Goal: Complete application form

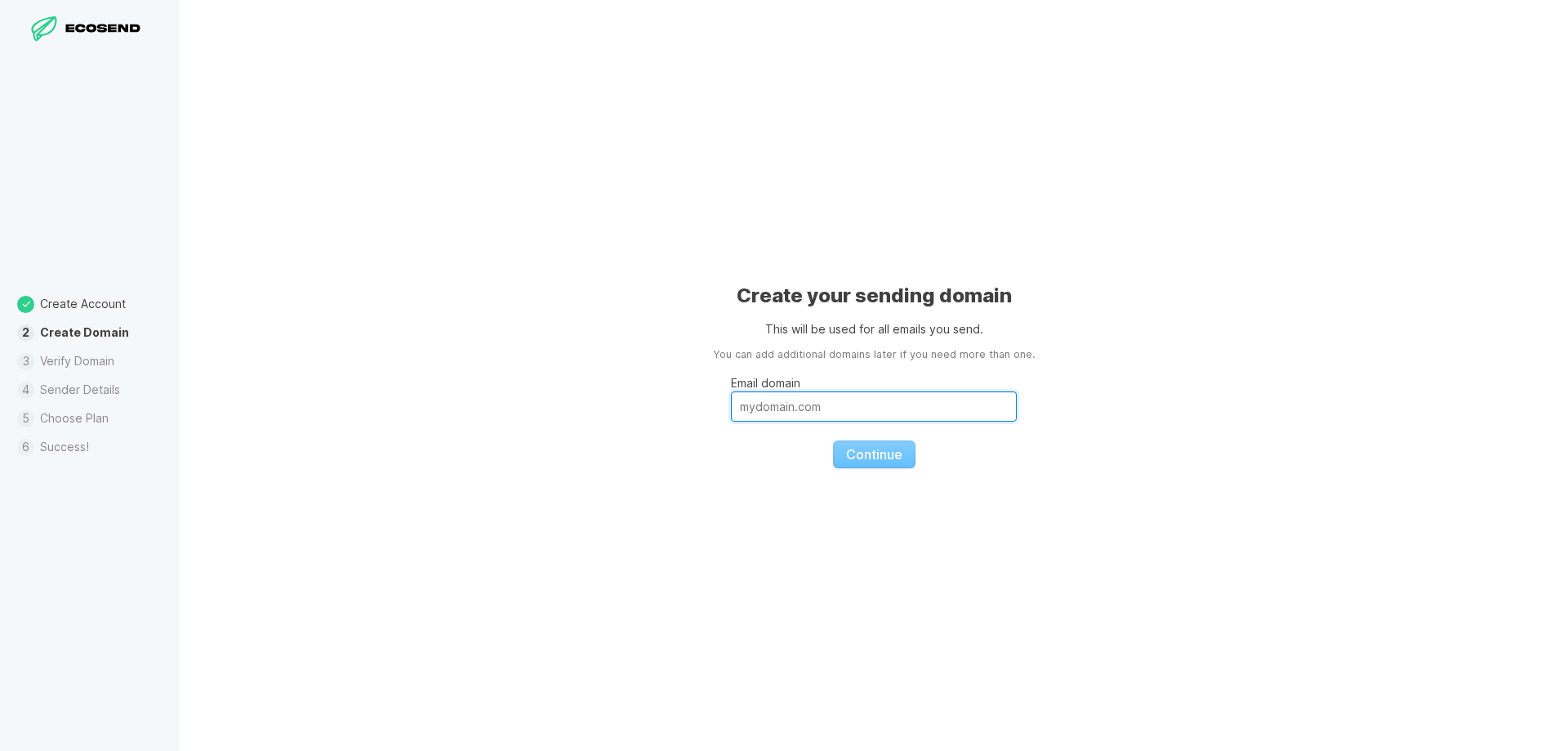
click at [804, 404] on input "Email domain" at bounding box center [874, 406] width 286 height 30
click at [863, 408] on input "Email domain" at bounding box center [874, 406] width 286 height 30
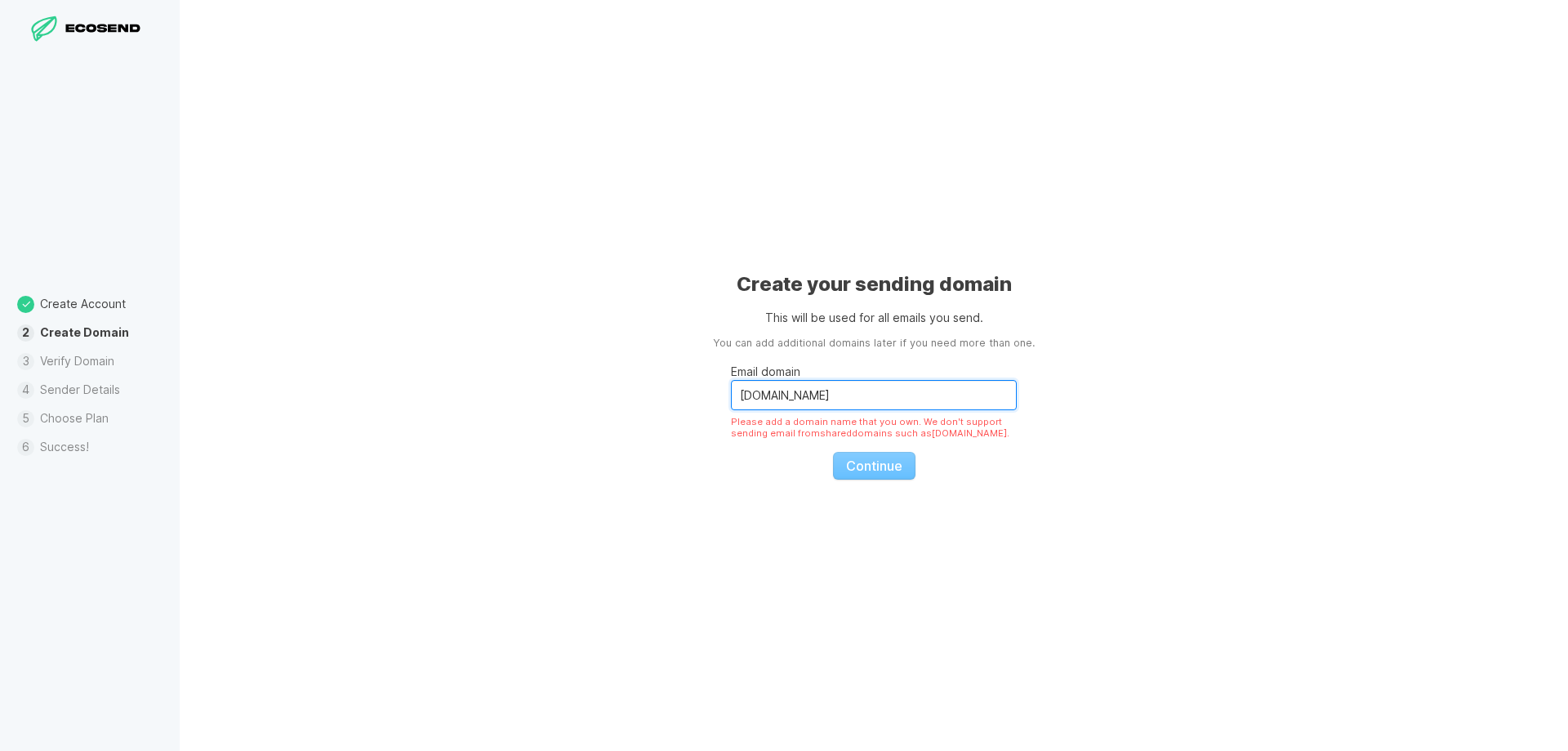
click at [740, 401] on input "[DOMAIN_NAME]" at bounding box center [874, 395] width 286 height 30
click at [877, 467] on fieldset "Email domain [DOMAIN_NAME] Please add a domain name that you own. We don't supp…" at bounding box center [874, 415] width 286 height 128
click at [741, 395] on input "[DOMAIN_NAME]" at bounding box center [874, 395] width 286 height 30
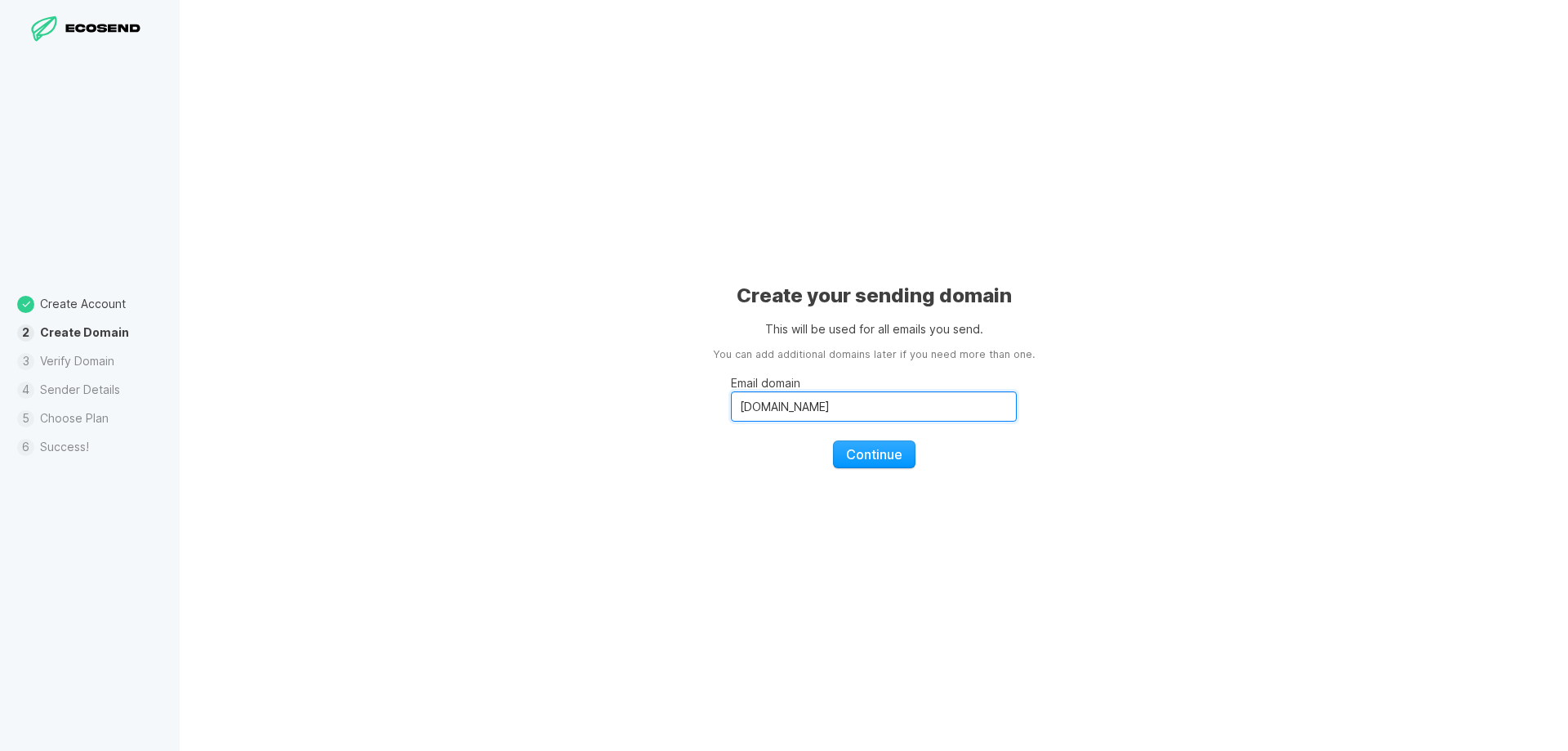
type input "[DOMAIN_NAME]"
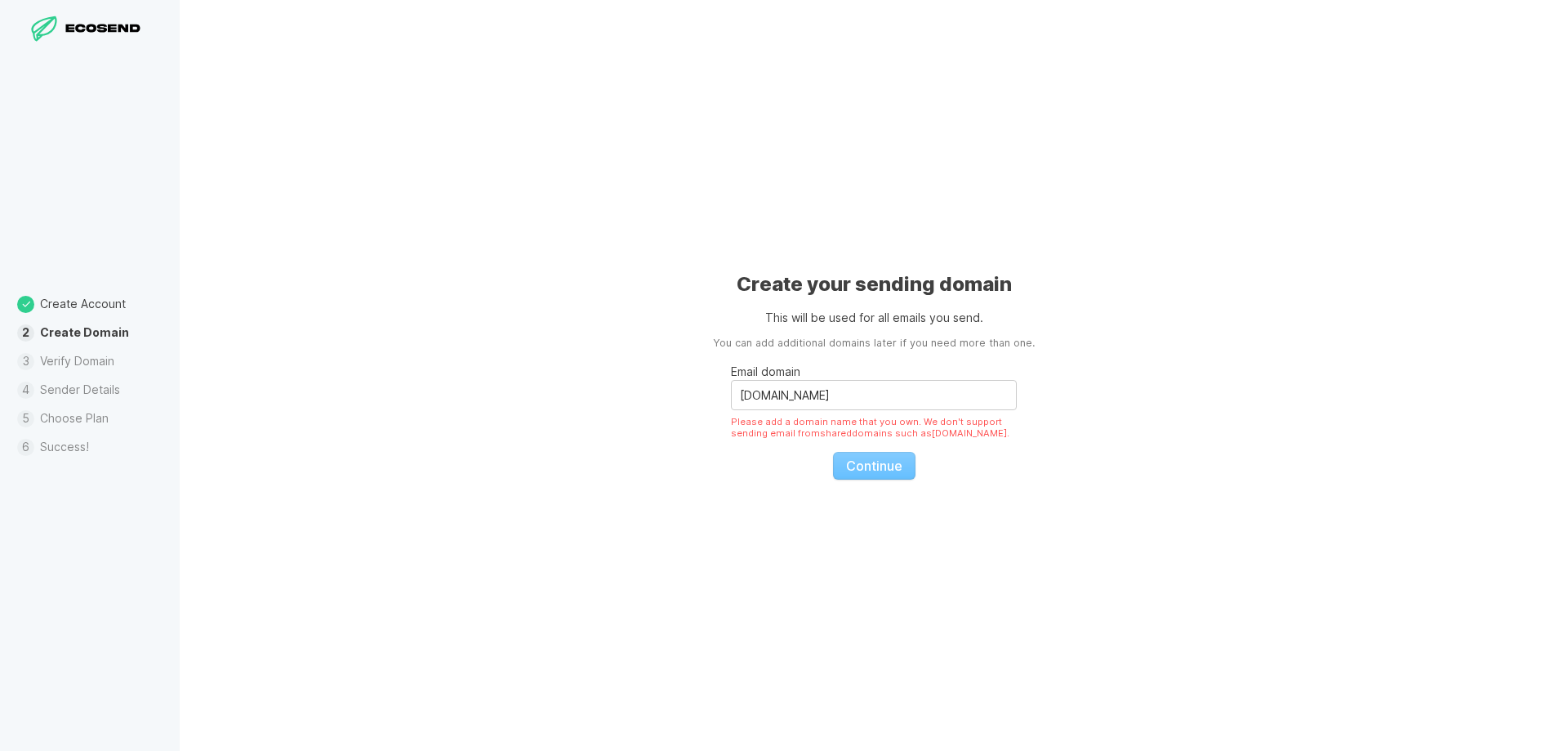
click at [890, 452] on fieldset "Email domain [DOMAIN_NAME] Please add a domain name that you own. We don't supp…" at bounding box center [874, 415] width 286 height 128
click at [888, 467] on fieldset "Email domain [DOMAIN_NAME] Please add a domain name that you own. We don't supp…" at bounding box center [874, 415] width 286 height 128
